Goal: Check status: Check status

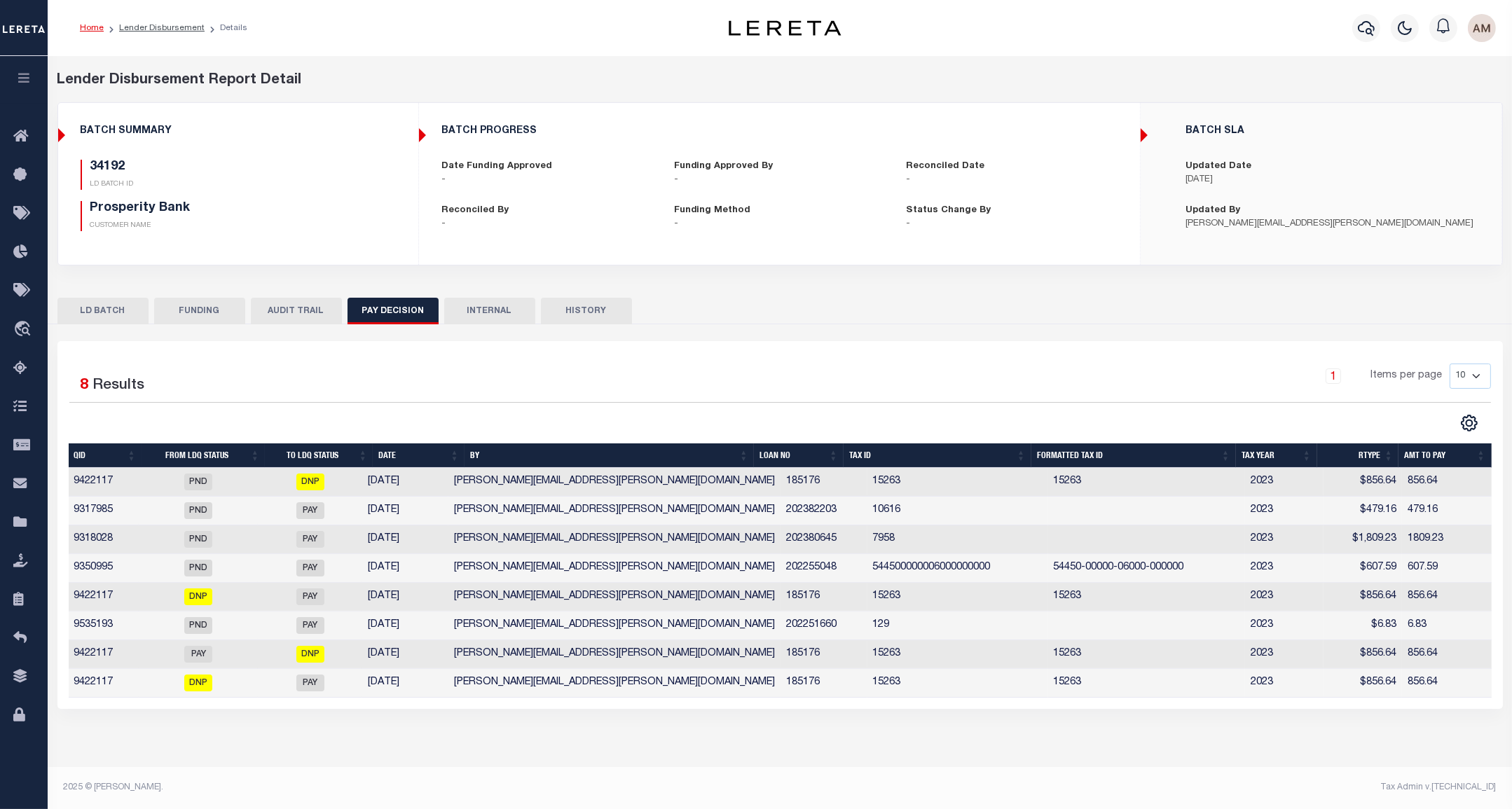
click at [1056, 324] on div "Search Advanced Search Save Search Clear Search 1" at bounding box center [780, 517] width 1445 height 385
click at [181, 314] on button "FUNDING" at bounding box center [199, 311] width 91 height 26
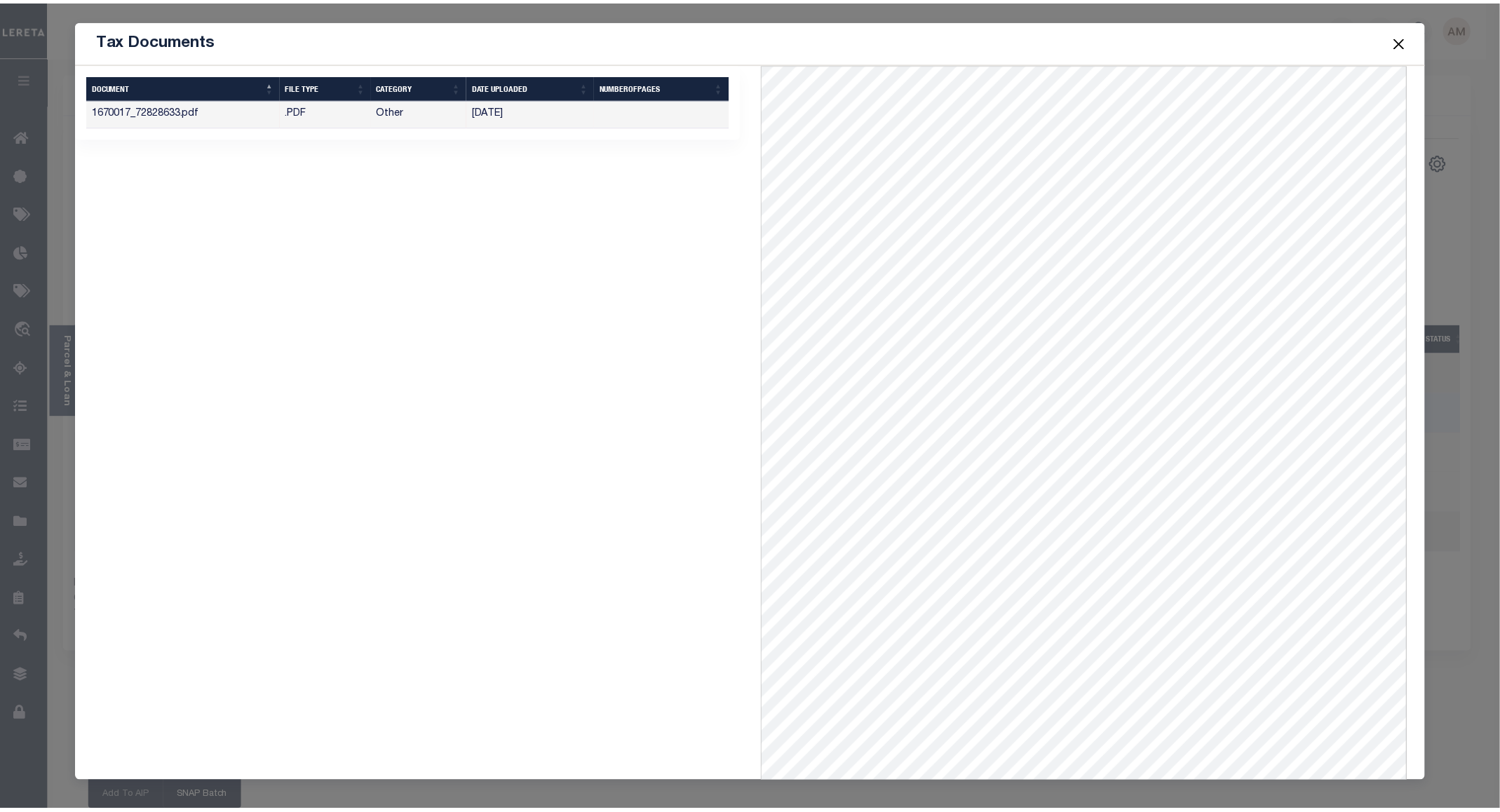
scroll to position [0, 37]
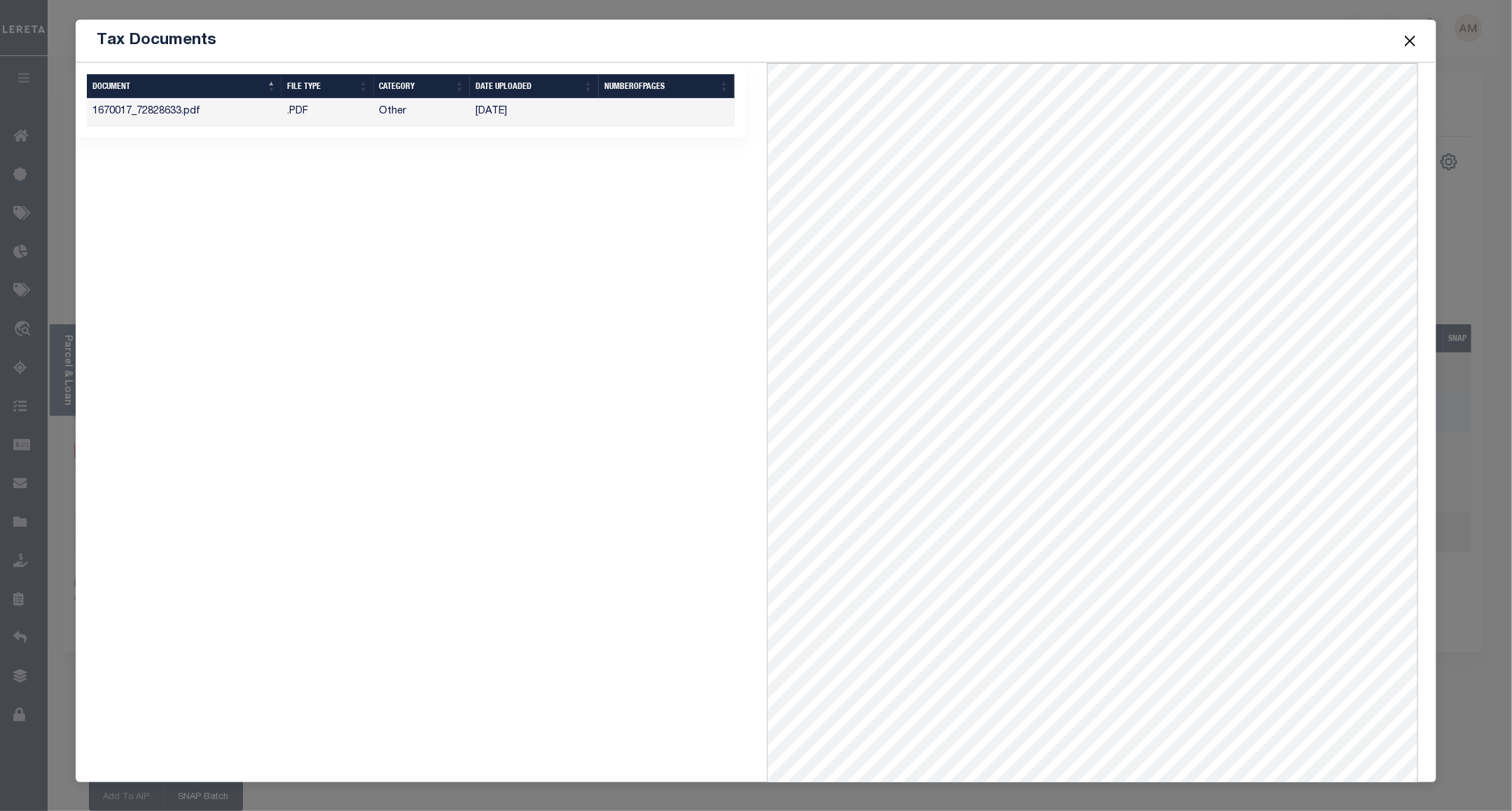
drag, startPoint x: 1409, startPoint y: 30, endPoint x: 1406, endPoint y: 40, distance: 10.4
click at [1408, 31] on button "Close" at bounding box center [1411, 40] width 18 height 18
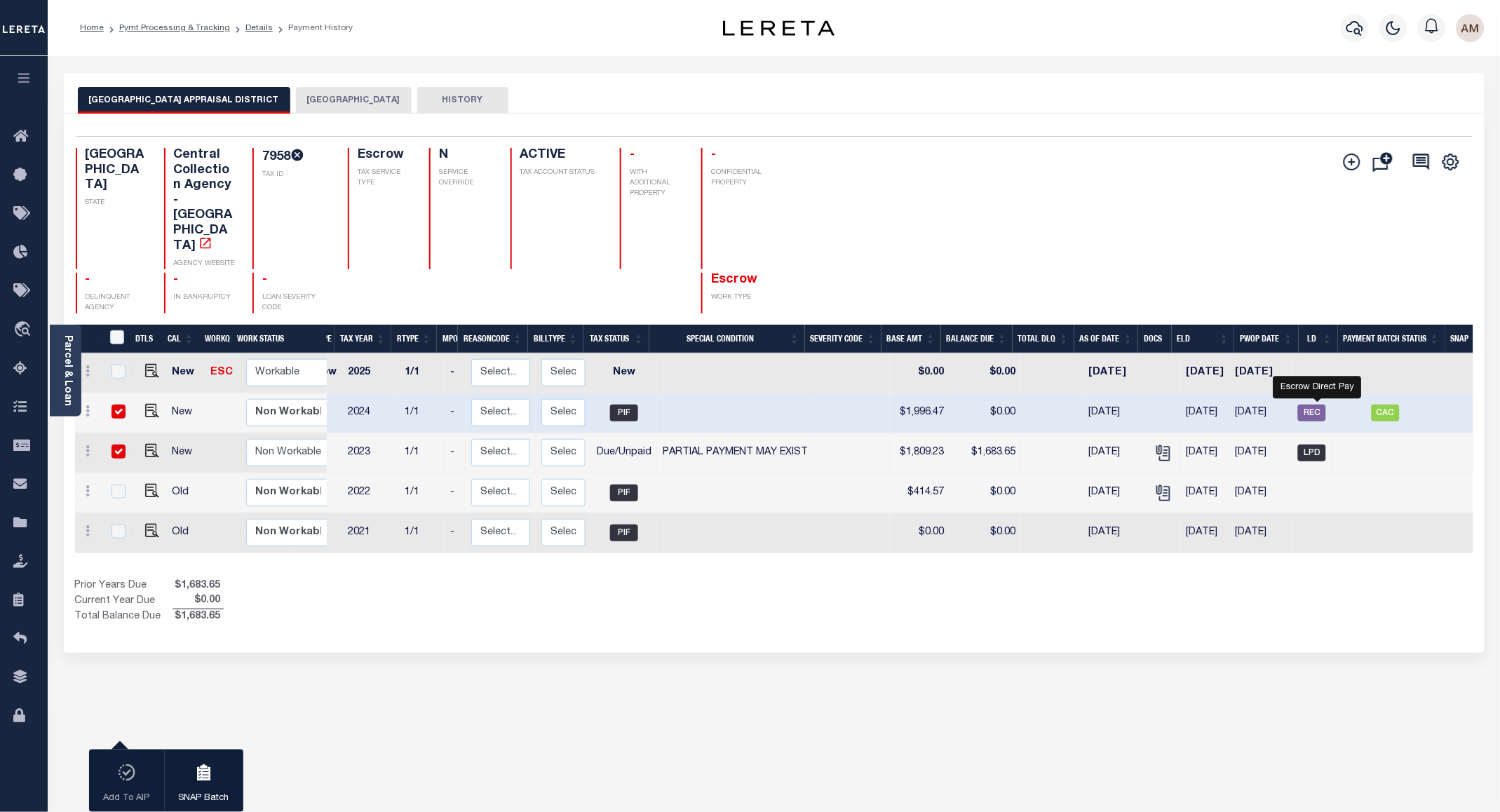
click at [1315, 445] on span "LPD" at bounding box center [1312, 453] width 28 height 16
checkbox input "false"
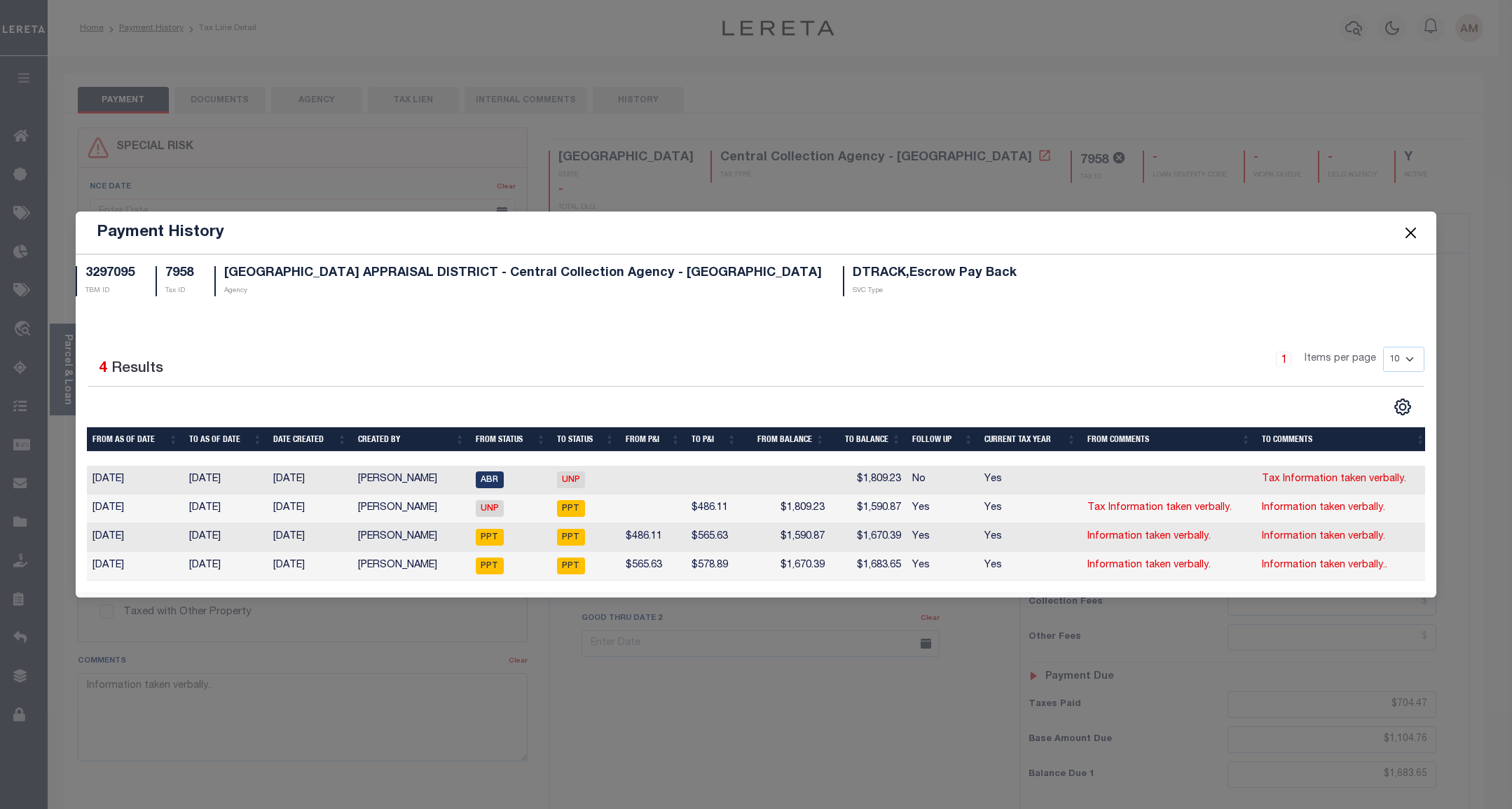
select select "DUE"
select select "15"
drag, startPoint x: 1418, startPoint y: 224, endPoint x: 1393, endPoint y: 193, distance: 39.8
click at [1417, 224] on button "Close" at bounding box center [1411, 233] width 18 height 18
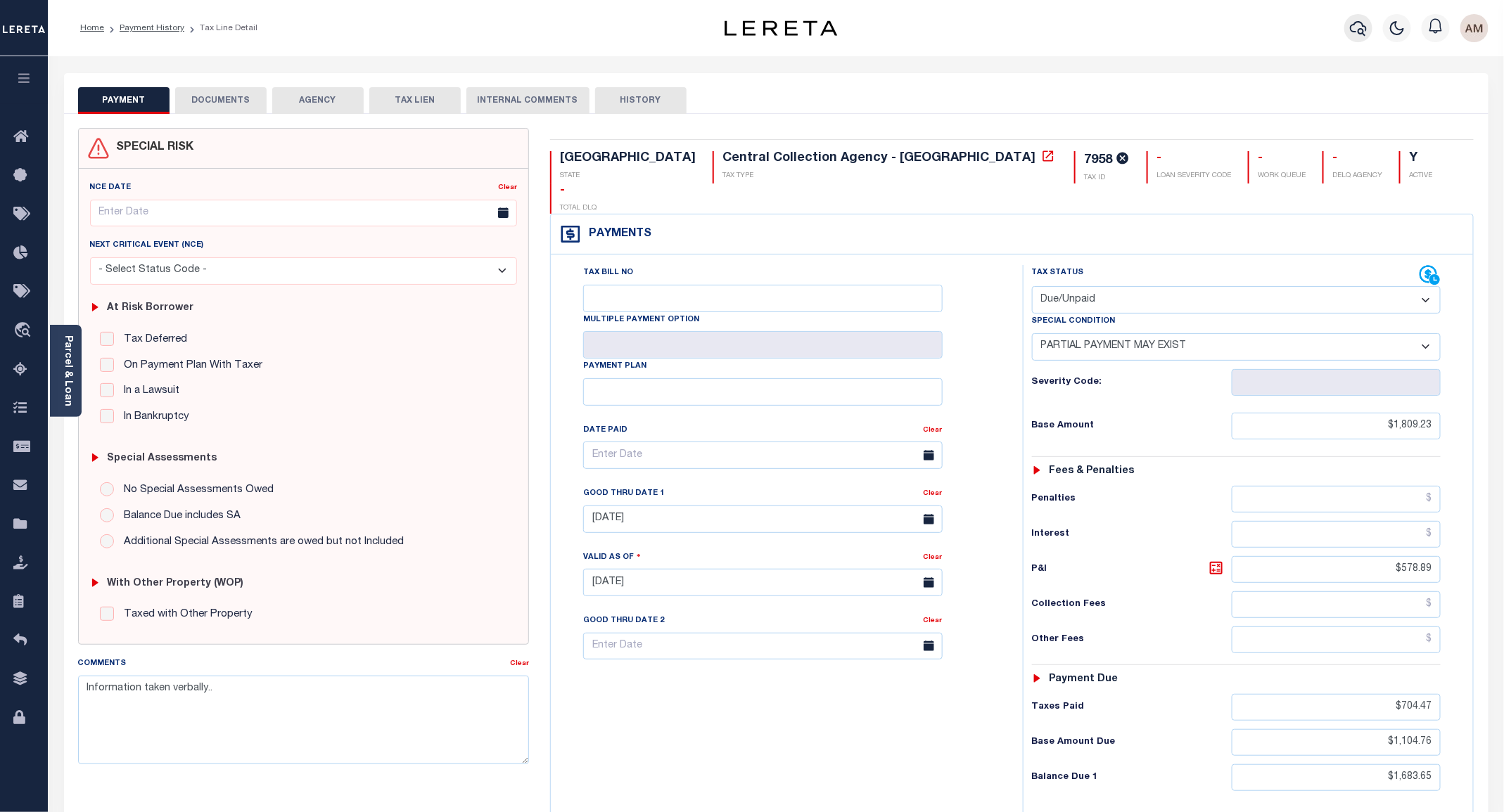
click at [1354, 26] on icon "button" at bounding box center [1359, 29] width 17 height 15
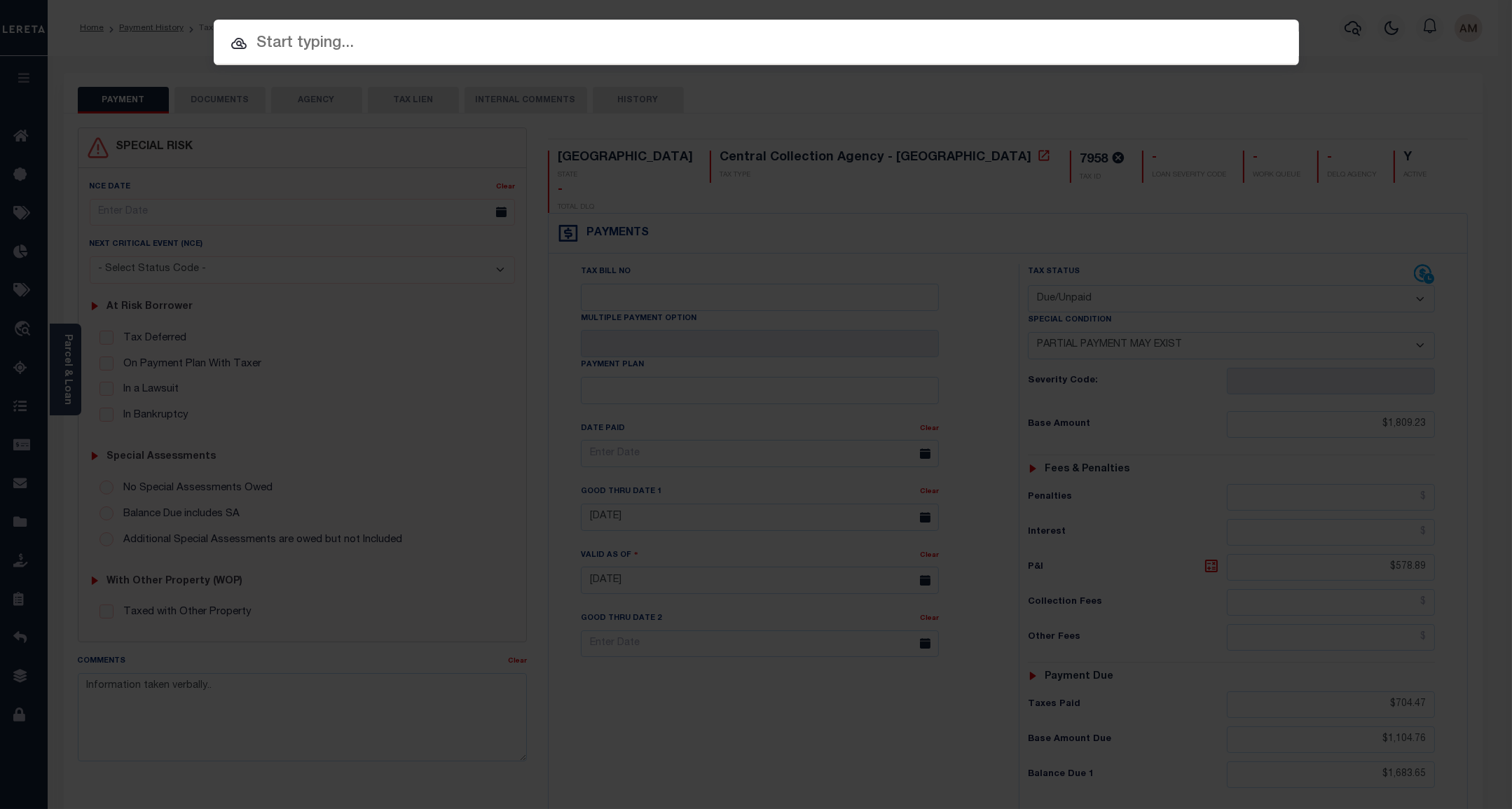
click at [947, 52] on input "text" at bounding box center [756, 44] width 1086 height 25
paste input "10027779"
type input "10027779"
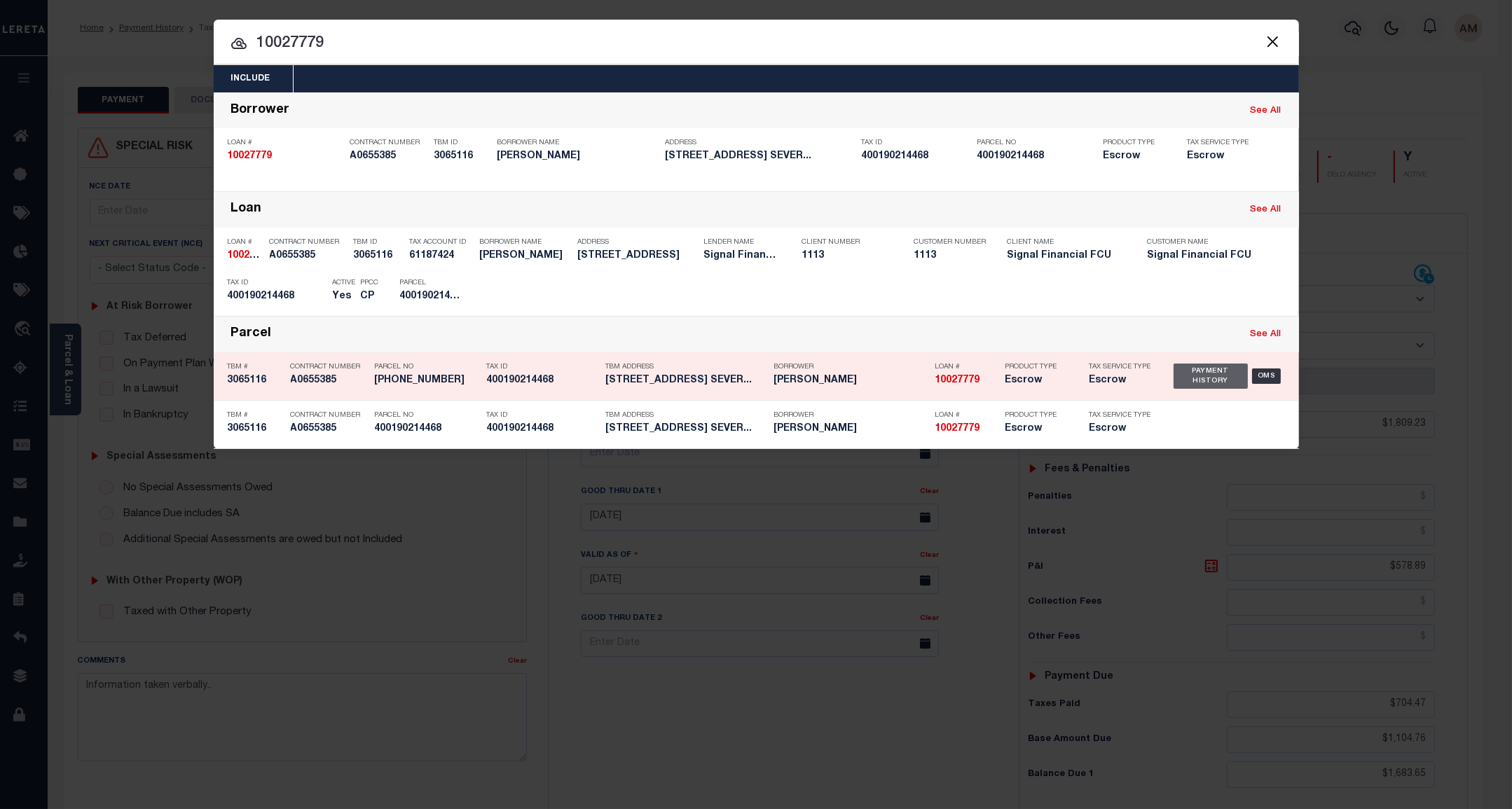
click at [1219, 370] on div "Payment History" at bounding box center [1211, 376] width 75 height 26
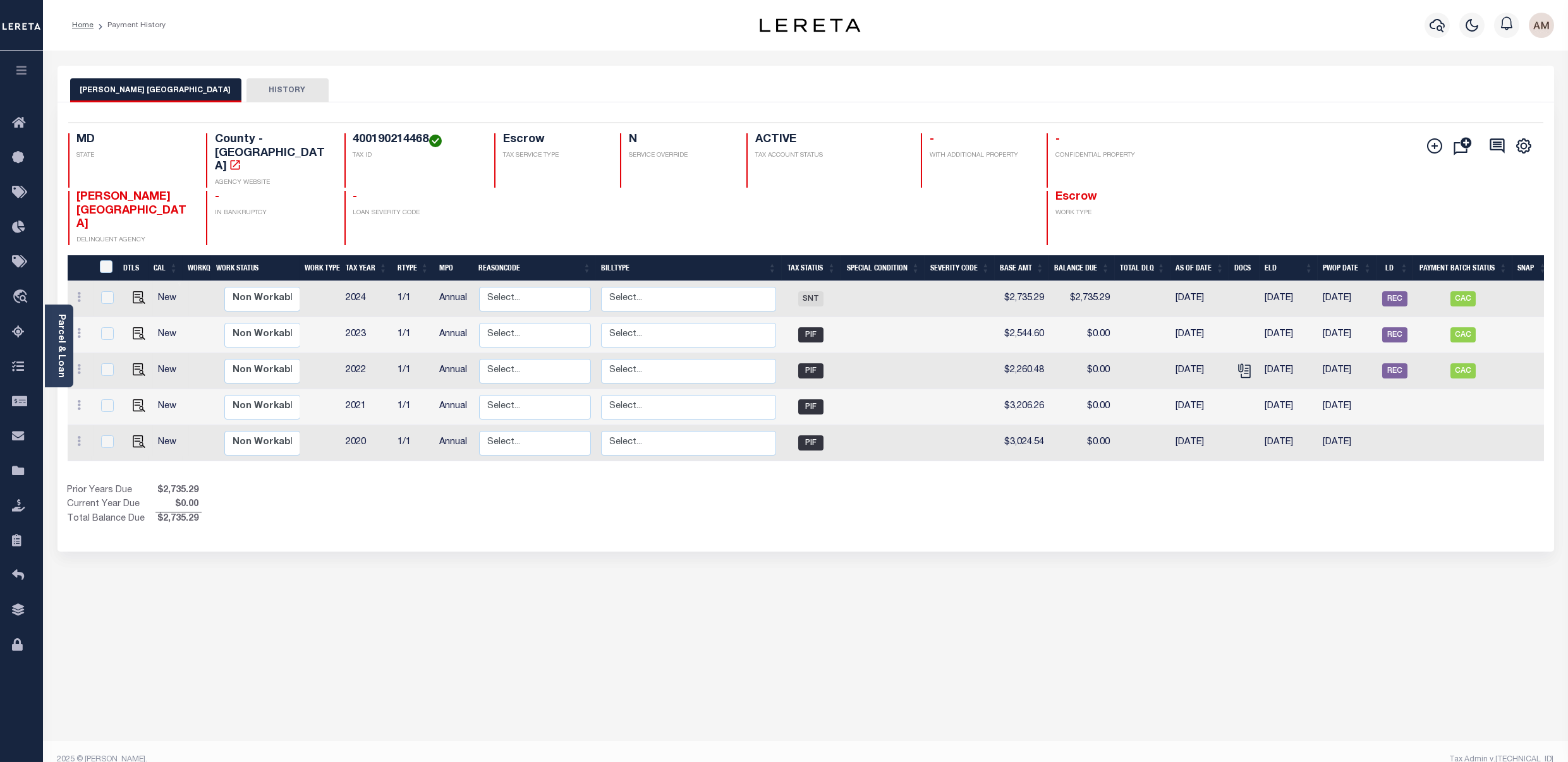
drag, startPoint x: 1461, startPoint y: 324, endPoint x: 1469, endPoint y: 315, distance: 12.0
click at [1363, 321] on div at bounding box center [1463, 319] width 8 height 4
click at [1363, 364] on span "CAC" at bounding box center [1463, 371] width 25 height 15
checkbox input "true"
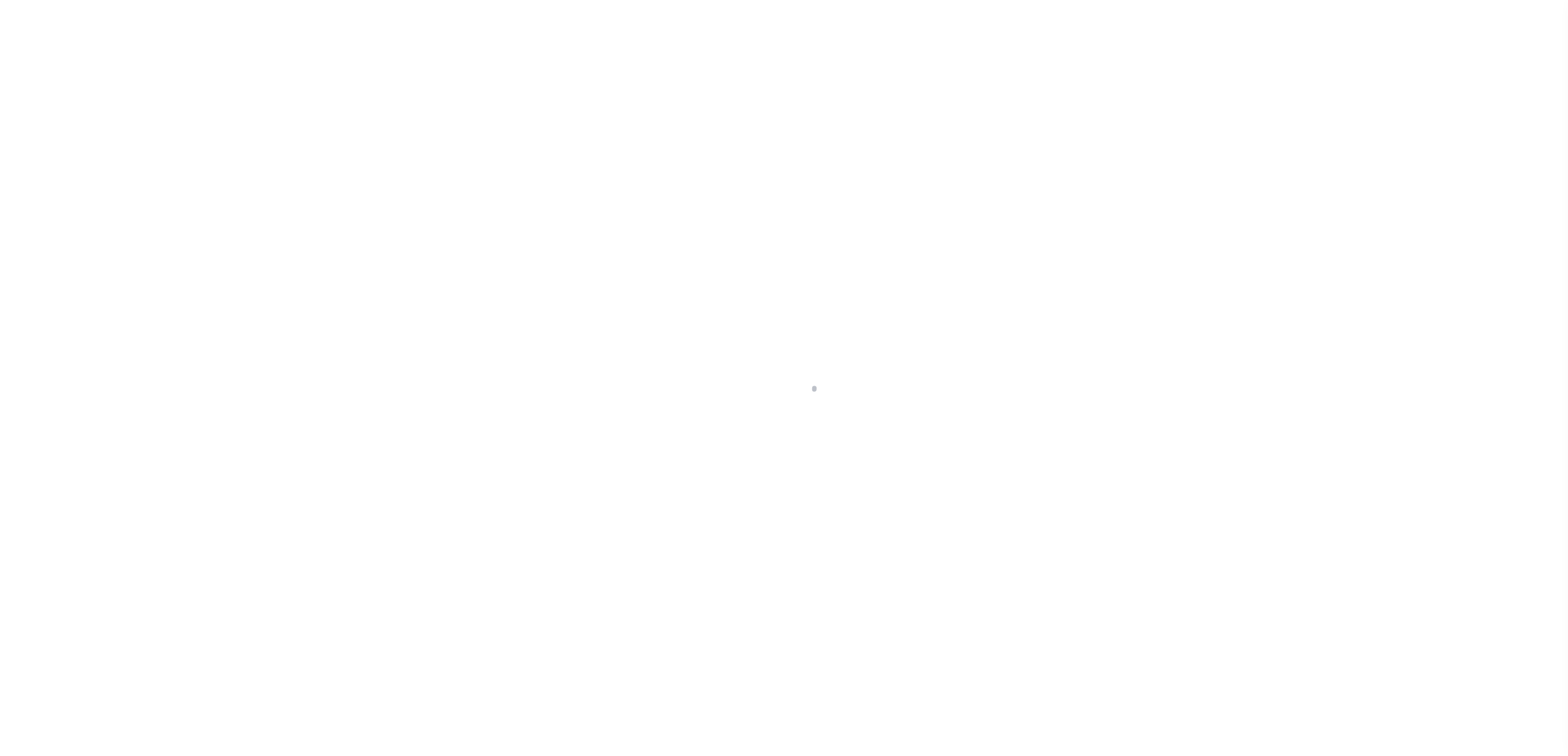
select select "CAC"
select select "CCK"
select select "FDX"
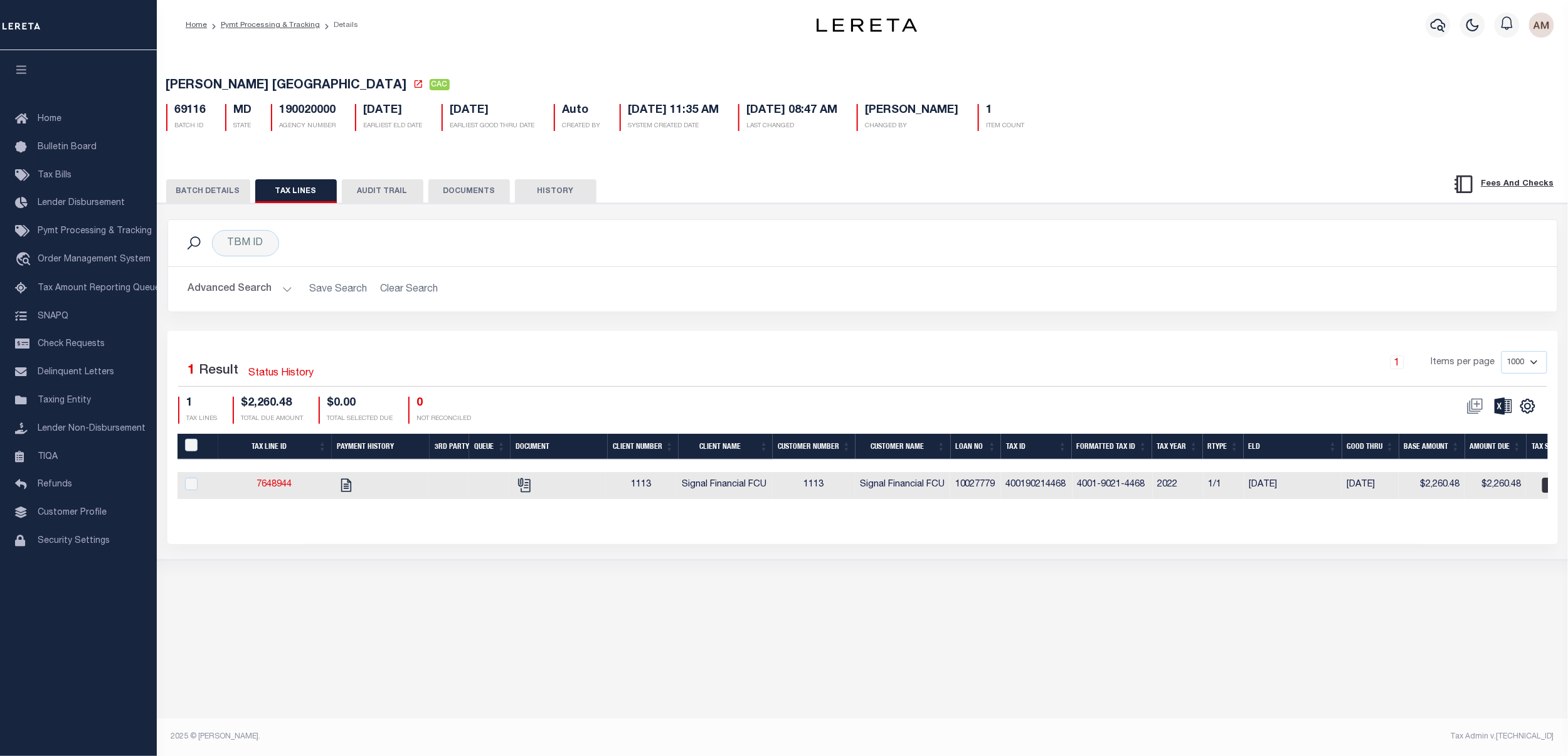
drag, startPoint x: 225, startPoint y: 204, endPoint x: 228, endPoint y: 191, distance: 13.3
click at [225, 202] on button "BATCH DETAILS" at bounding box center [208, 191] width 84 height 24
